Goal: Task Accomplishment & Management: Manage account settings

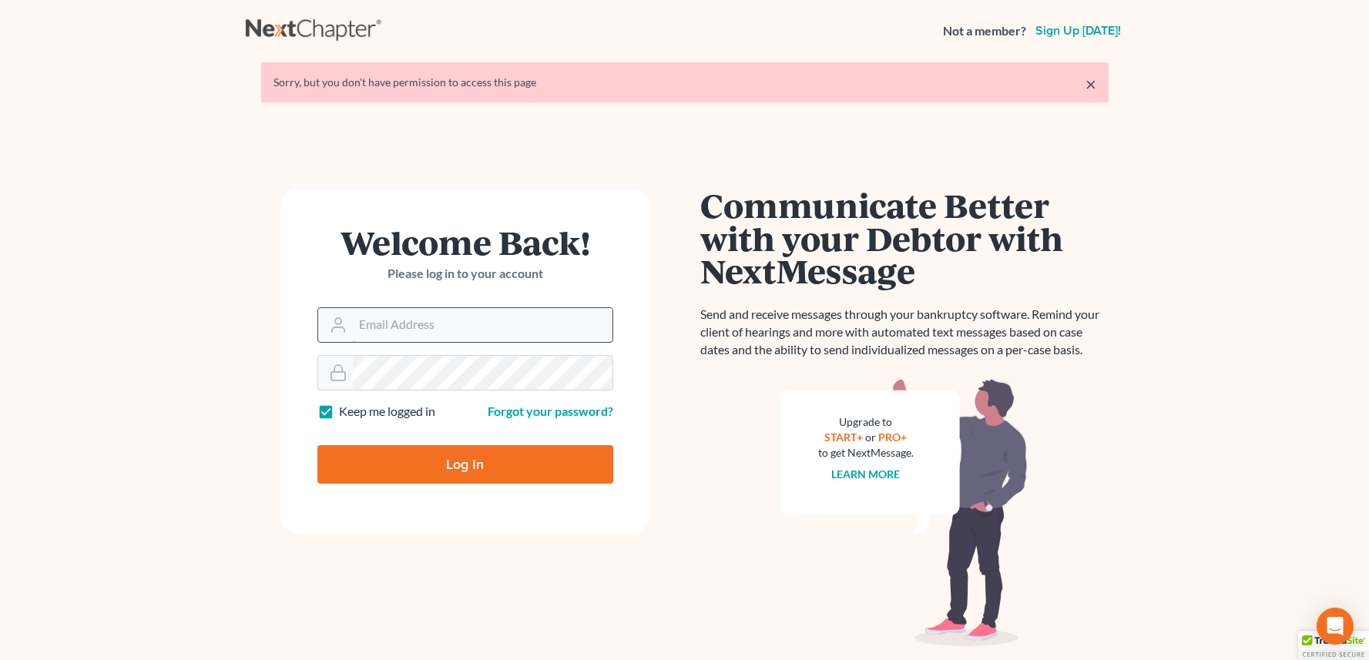
click at [500, 335] on input "Email Address" at bounding box center [483, 325] width 260 height 34
type input "[EMAIL_ADDRESS][DOMAIN_NAME]"
click at [536, 464] on input "Log In" at bounding box center [465, 464] width 296 height 39
type input "Thinking..."
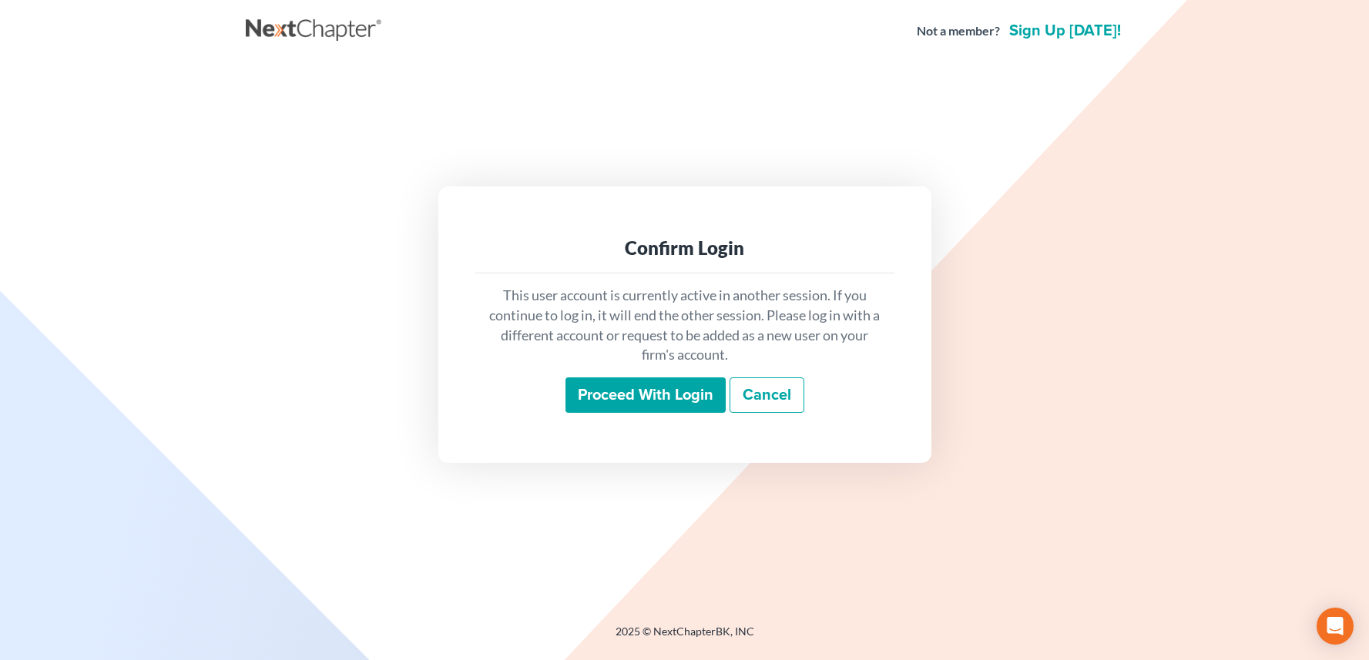
click at [673, 392] on input "Proceed with login" at bounding box center [645, 394] width 160 height 35
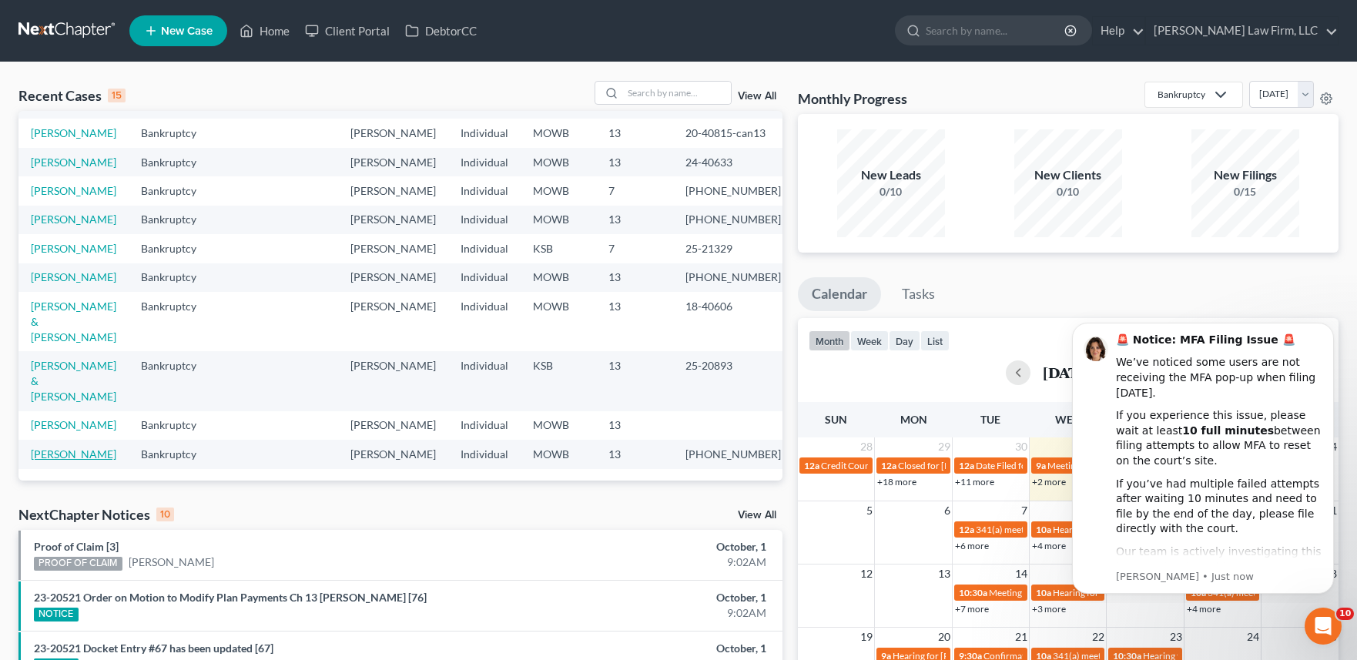
click at [66, 447] on link "Clark, Bryan" at bounding box center [73, 453] width 85 height 13
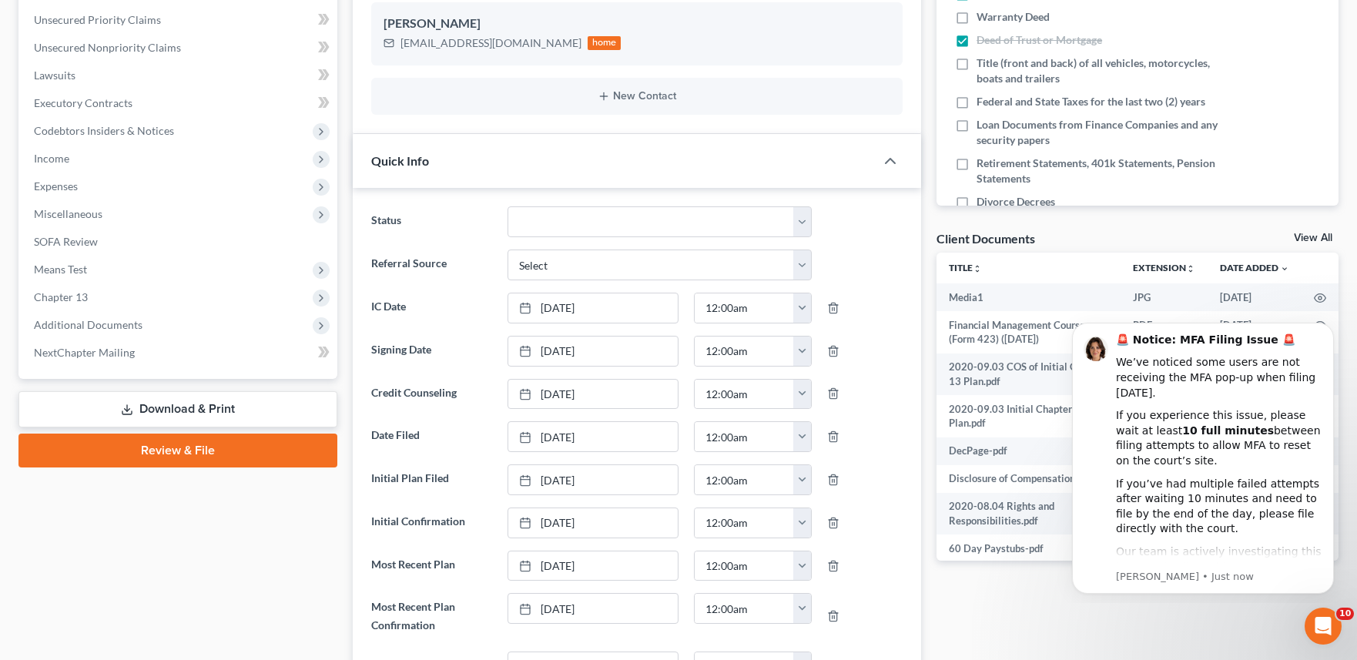
scroll to position [4834, 0]
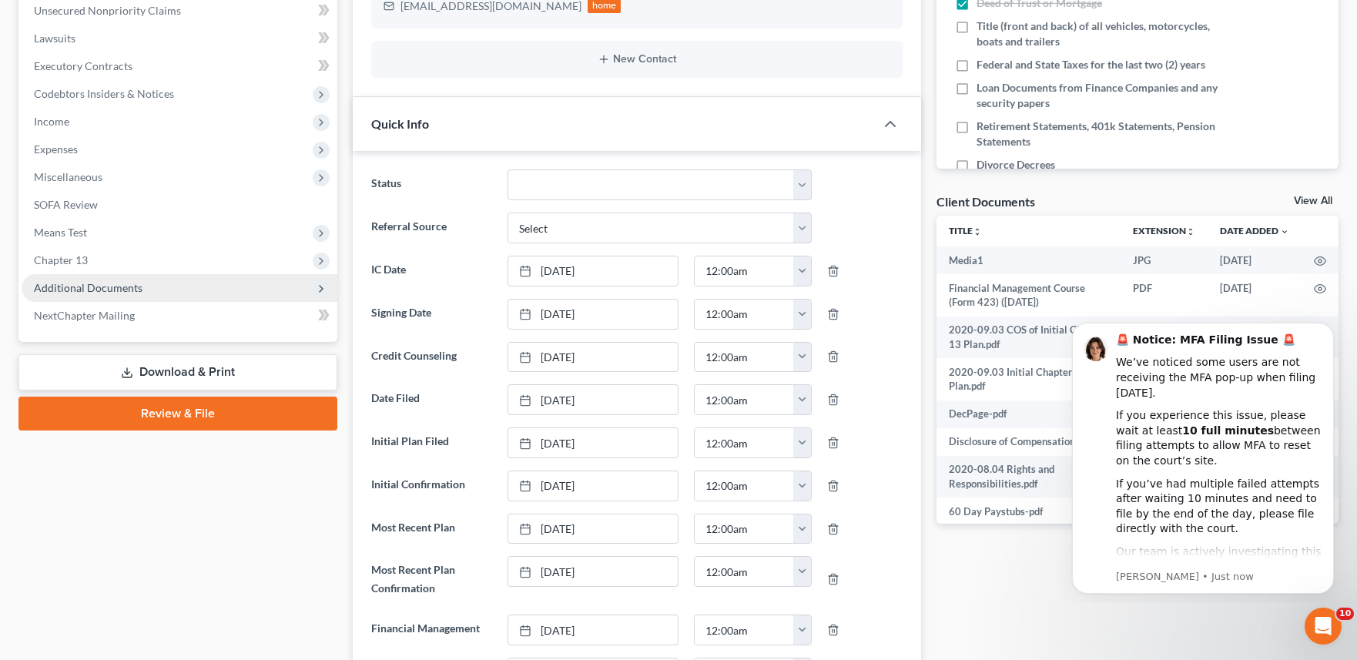
click at [149, 293] on span "Additional Documents" at bounding box center [180, 288] width 316 height 28
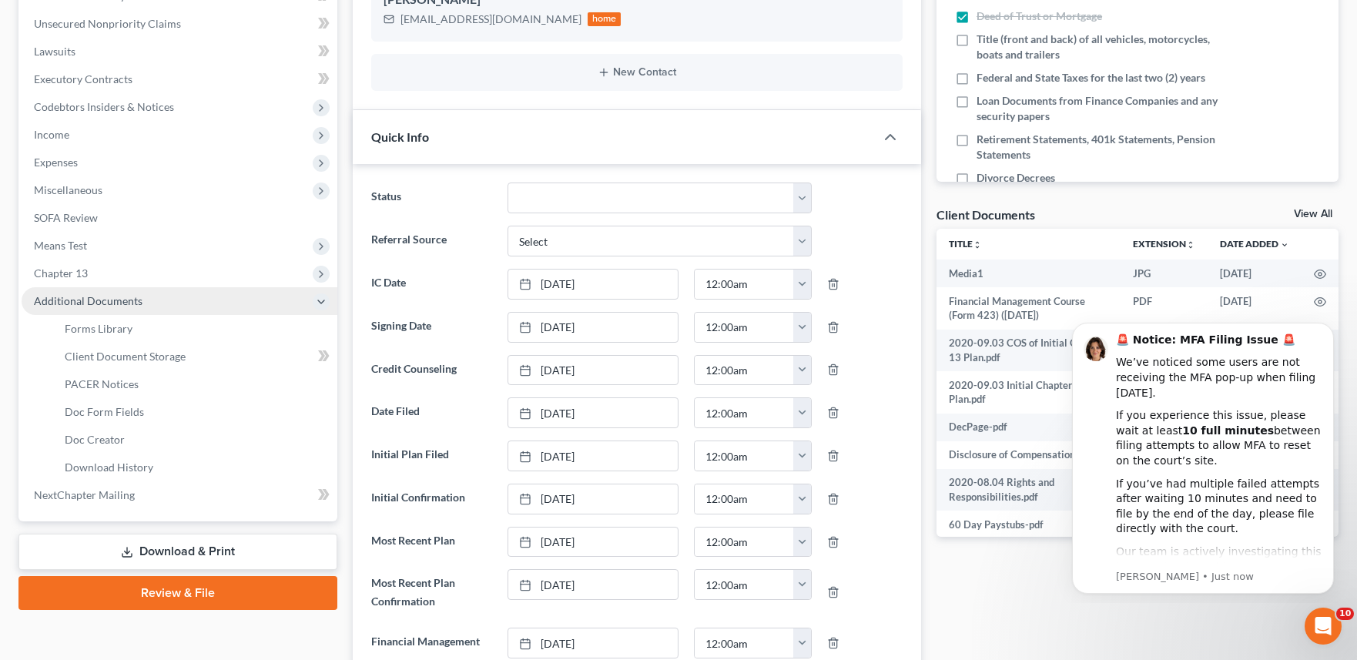
scroll to position [366, 0]
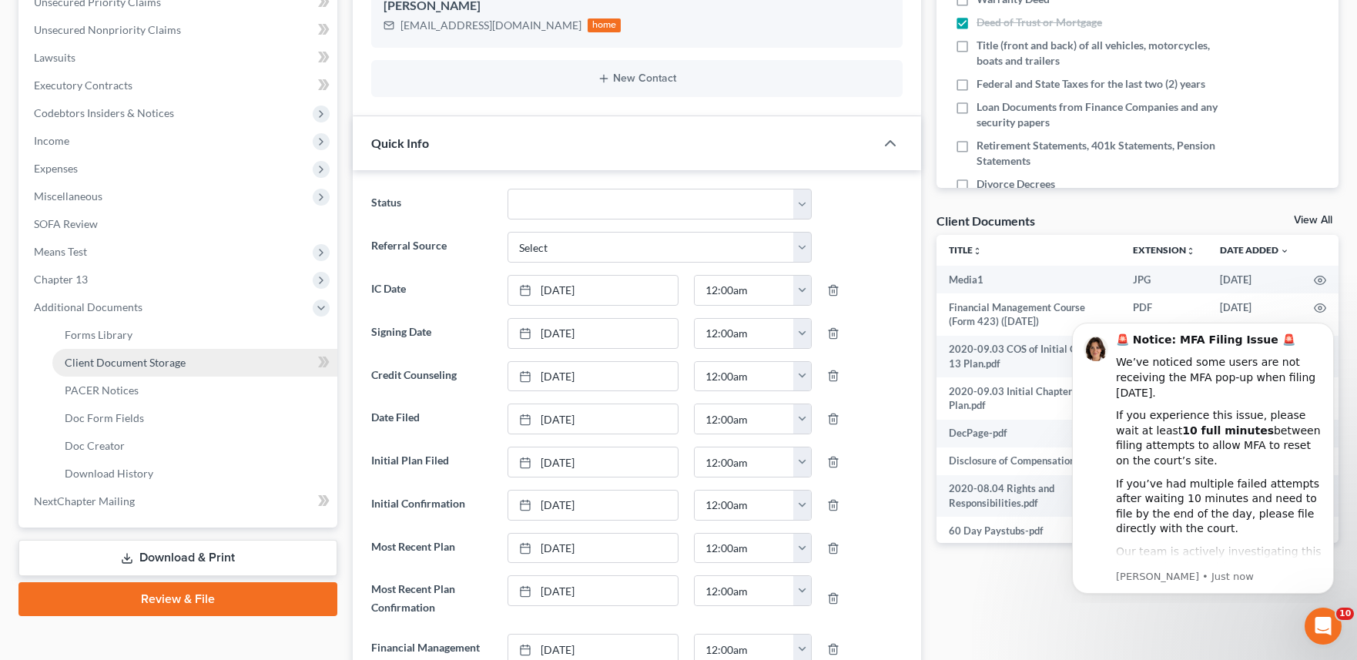
click at [175, 356] on span "Client Document Storage" at bounding box center [125, 362] width 121 height 13
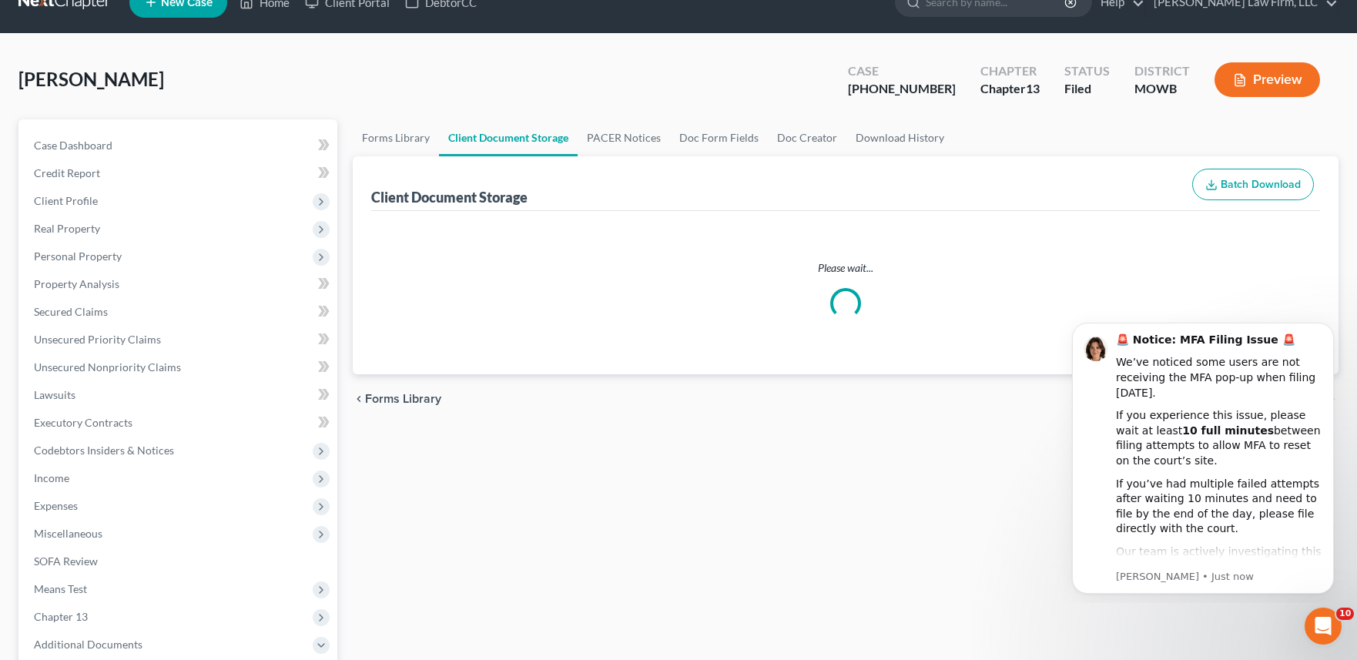
select select "5"
select select "21"
select select "9"
select select "24"
select select "18"
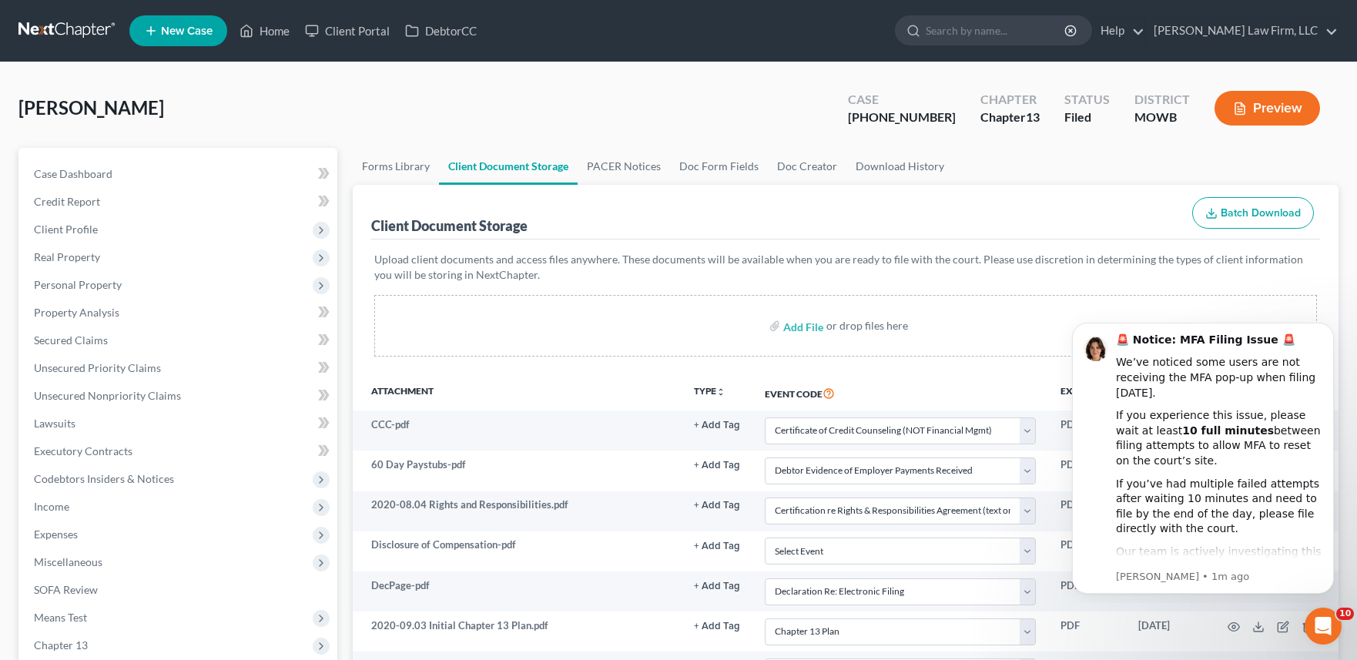
click at [1263, 142] on div "Clark, Bryan Upgraded Case 20-41590-13 Chapter Chapter 13 Status Filed District…" at bounding box center [678, 114] width 1320 height 67
